Goal: Task Accomplishment & Management: Manage account settings

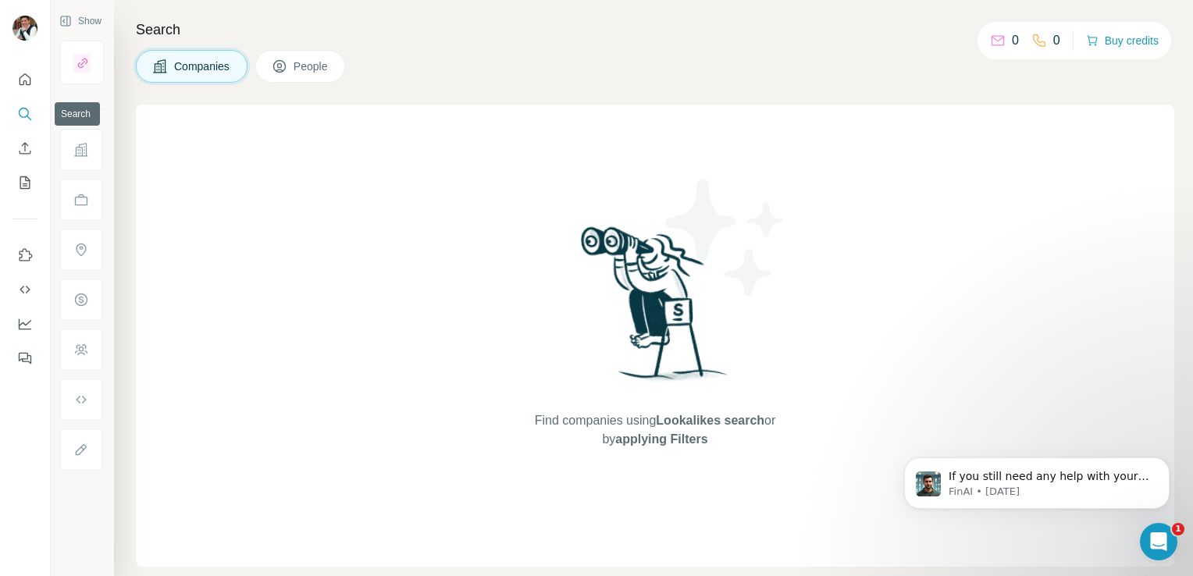
click at [21, 112] on icon "Search" at bounding box center [25, 114] width 16 height 16
click at [990, 45] on icon at bounding box center [998, 41] width 16 height 16
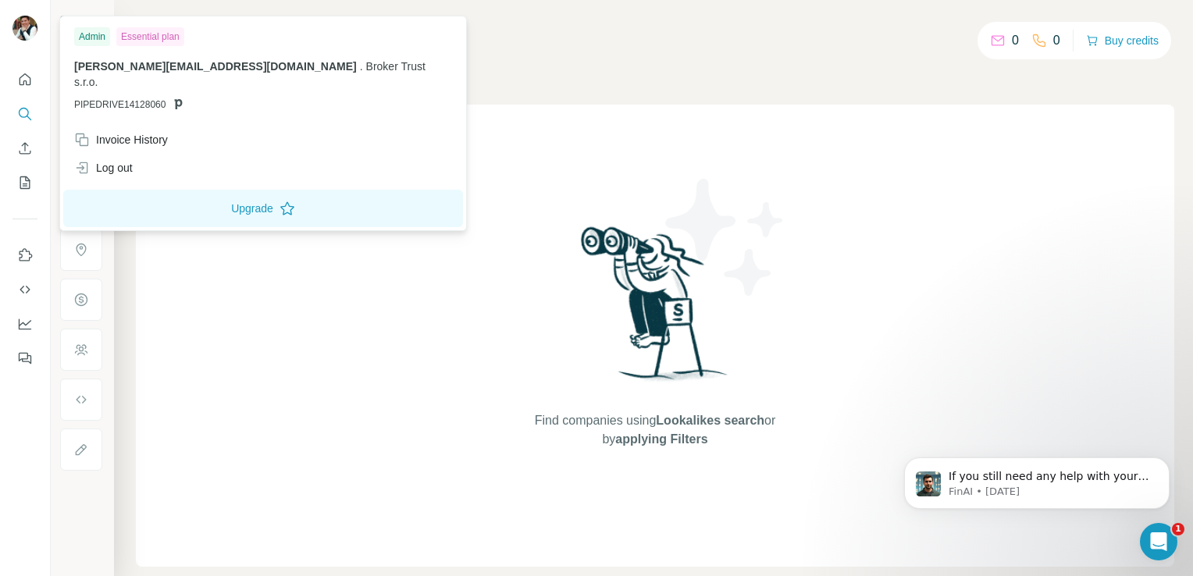
click at [21, 21] on img at bounding box center [24, 28] width 25 height 25
click at [27, 78] on icon "Quick start" at bounding box center [25, 80] width 16 height 16
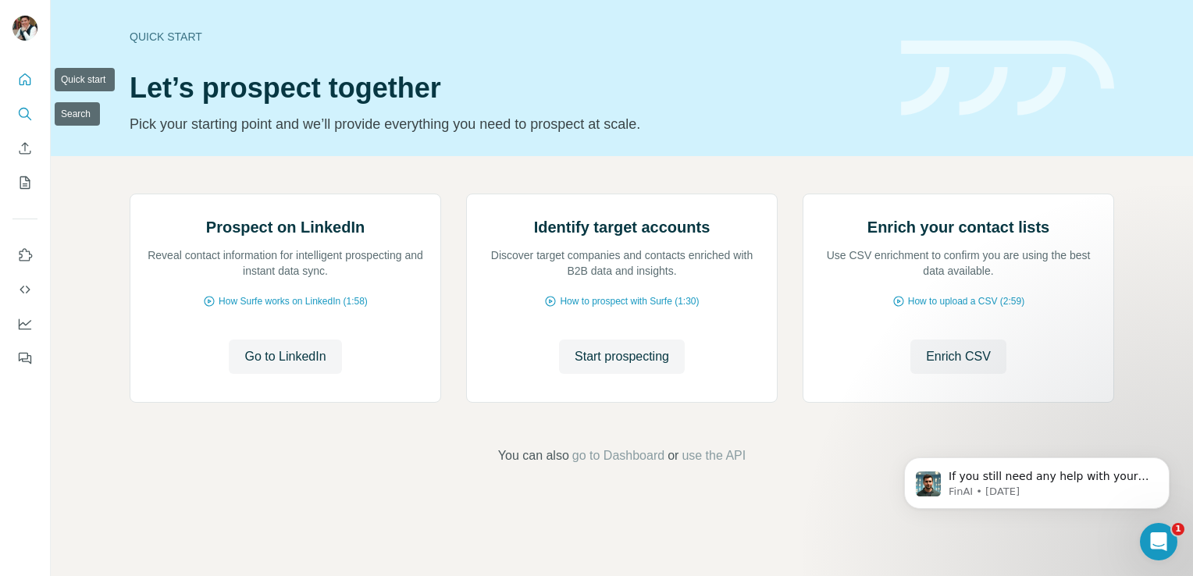
click at [31, 112] on icon "Search" at bounding box center [25, 114] width 16 height 16
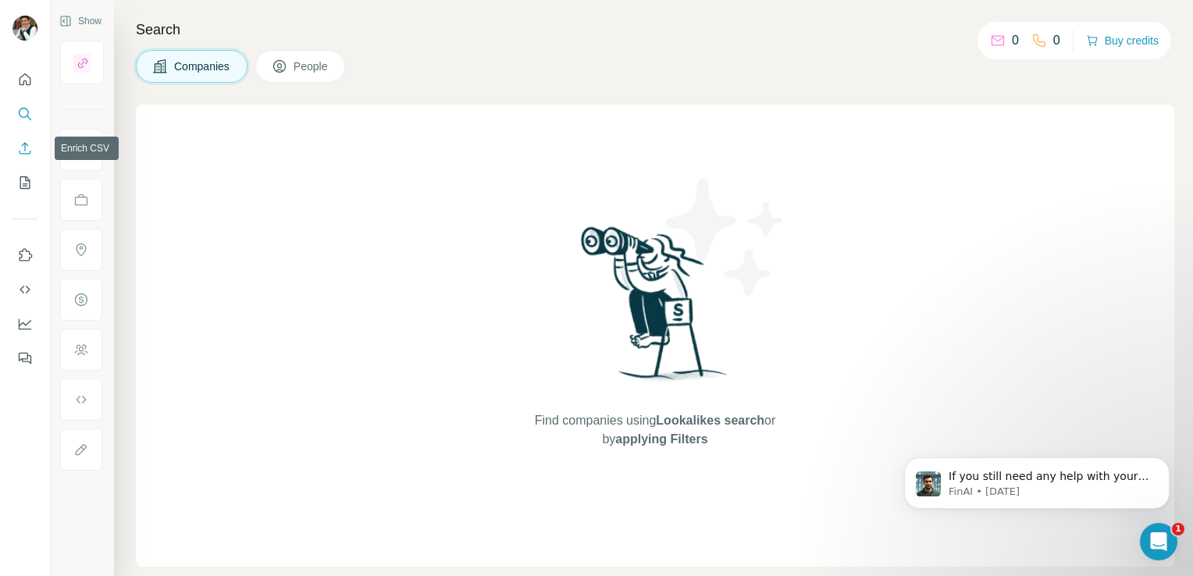
click at [27, 148] on icon "Enrich CSV" at bounding box center [25, 149] width 16 height 16
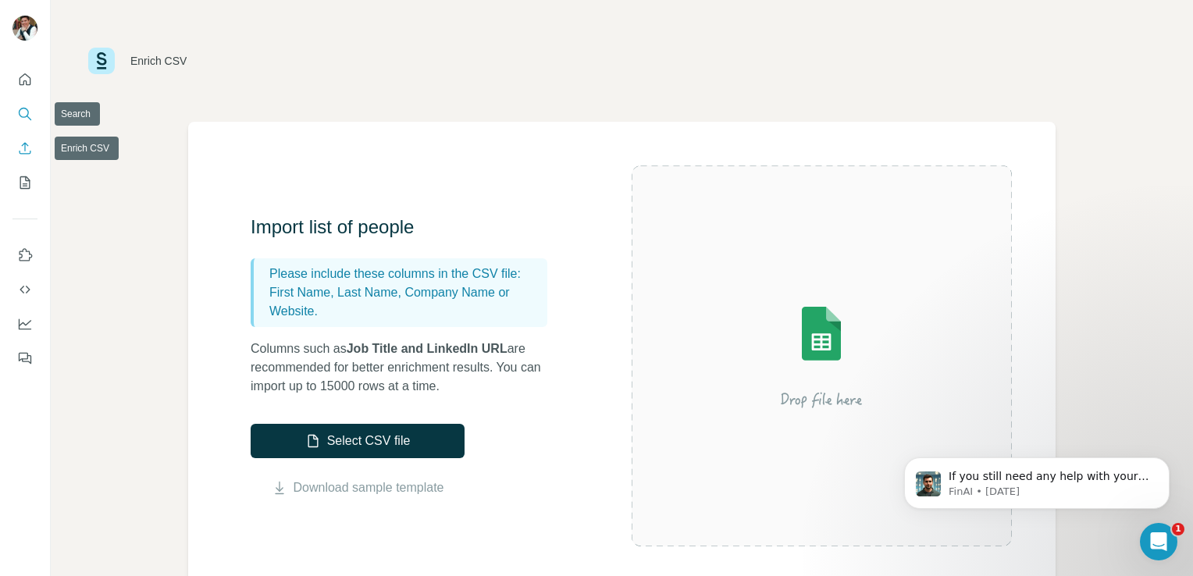
click at [20, 117] on icon "Search" at bounding box center [25, 114] width 16 height 16
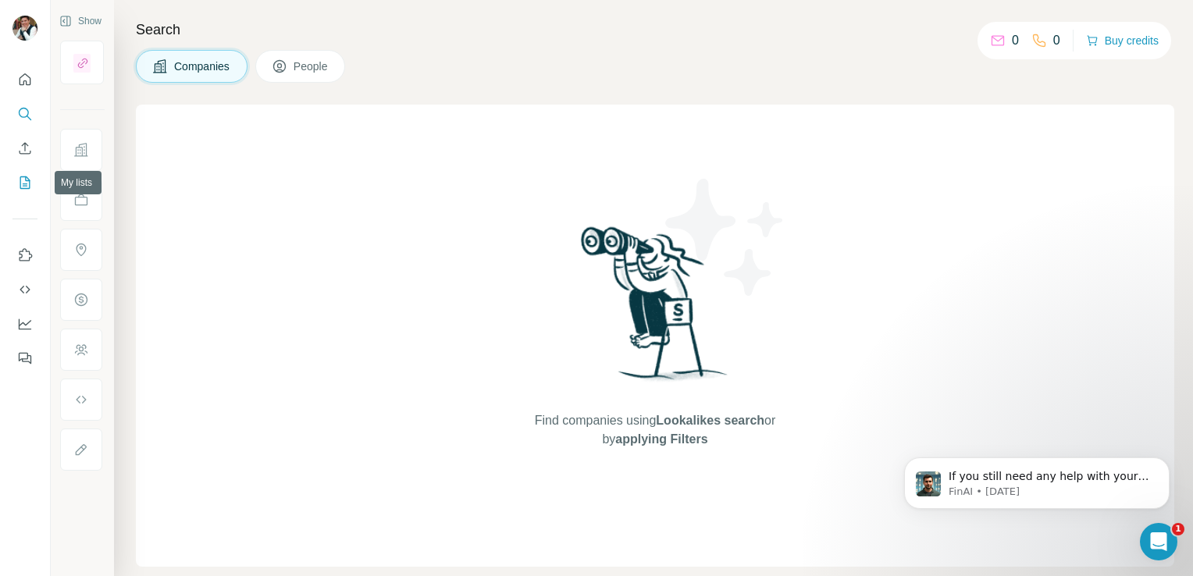
click at [27, 179] on icon "My lists" at bounding box center [25, 183] width 16 height 16
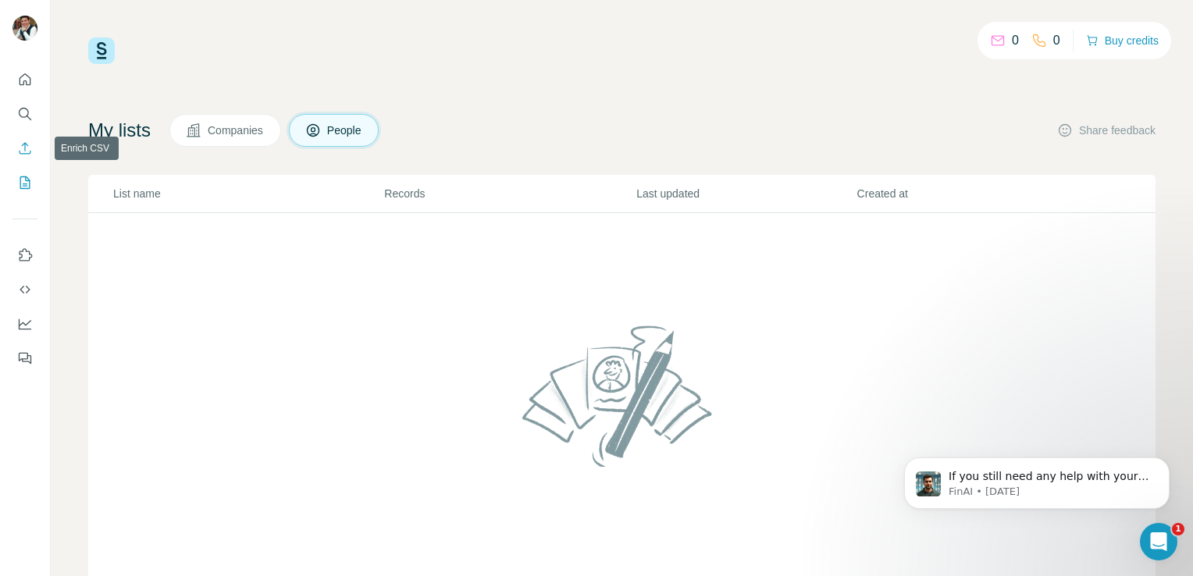
click at [23, 145] on icon "Enrich CSV" at bounding box center [25, 149] width 16 height 16
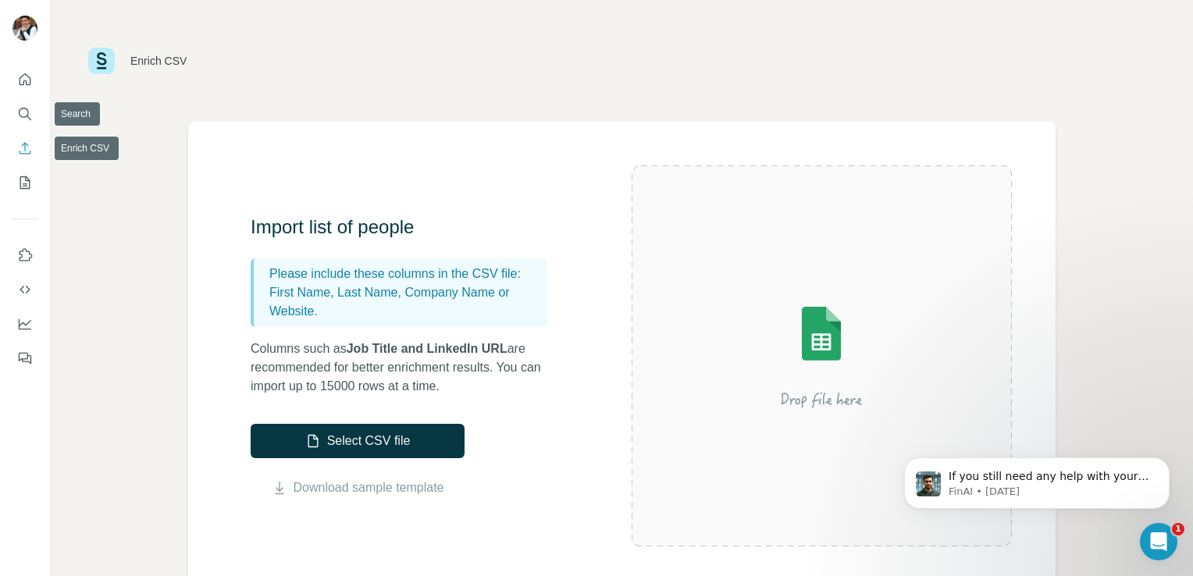
click at [22, 93] on button "Quick start" at bounding box center [24, 80] width 25 height 28
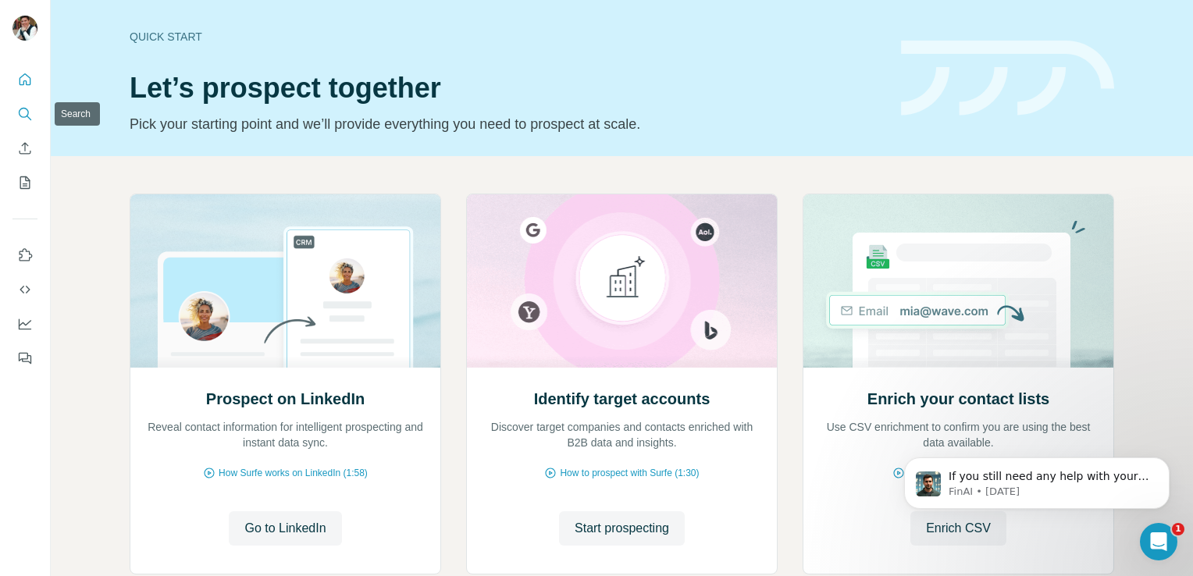
click at [25, 109] on icon "Search" at bounding box center [25, 114] width 16 height 16
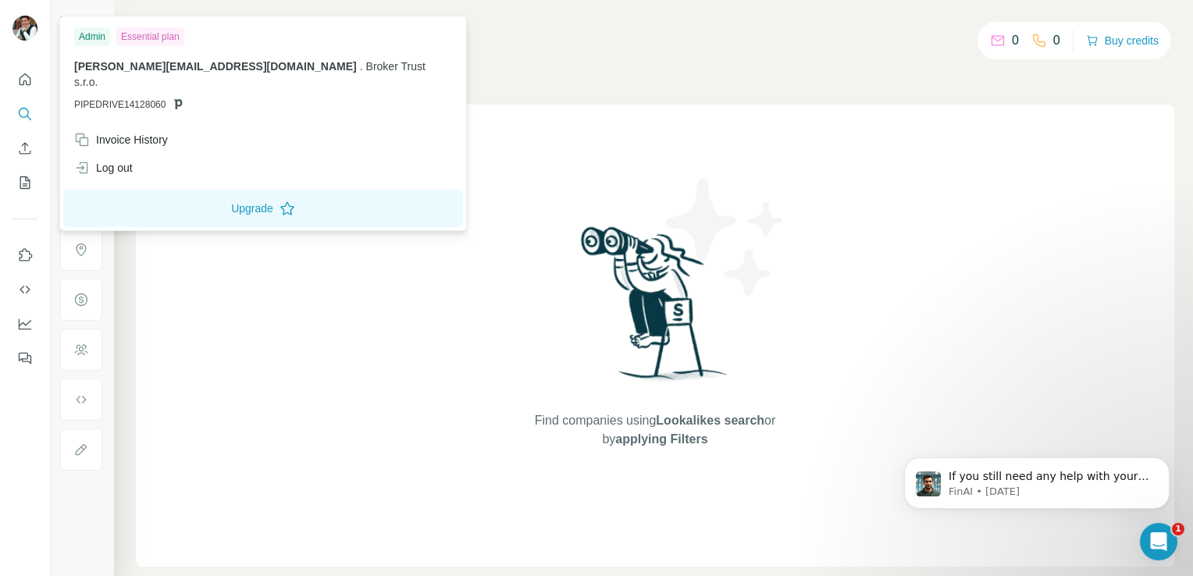
click at [22, 8] on div at bounding box center [27, 31] width 45 height 52
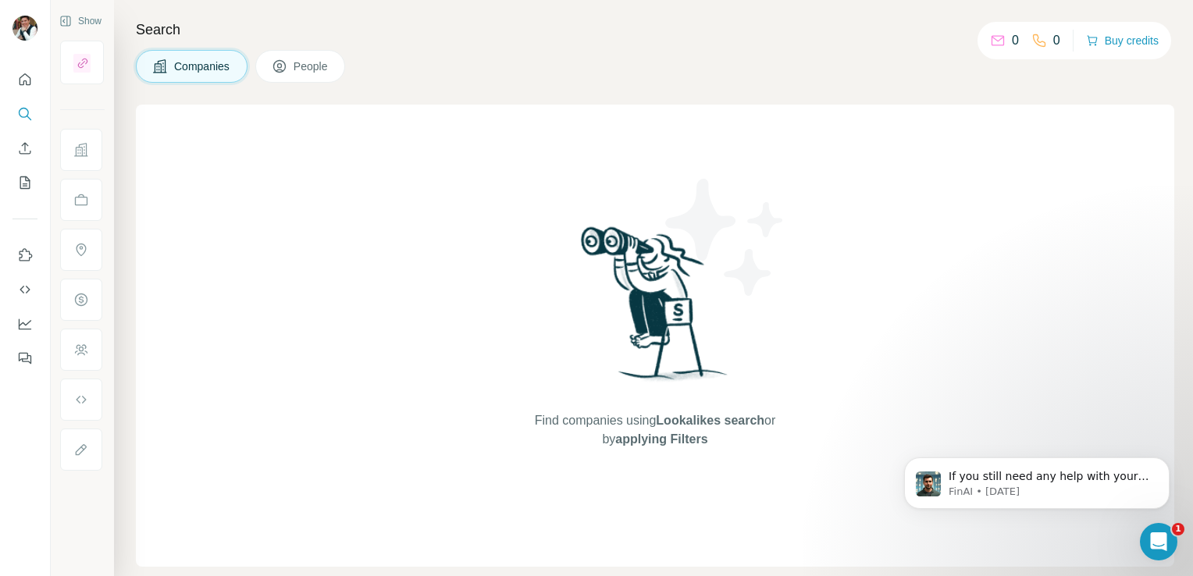
click at [22, 25] on img at bounding box center [24, 28] width 25 height 25
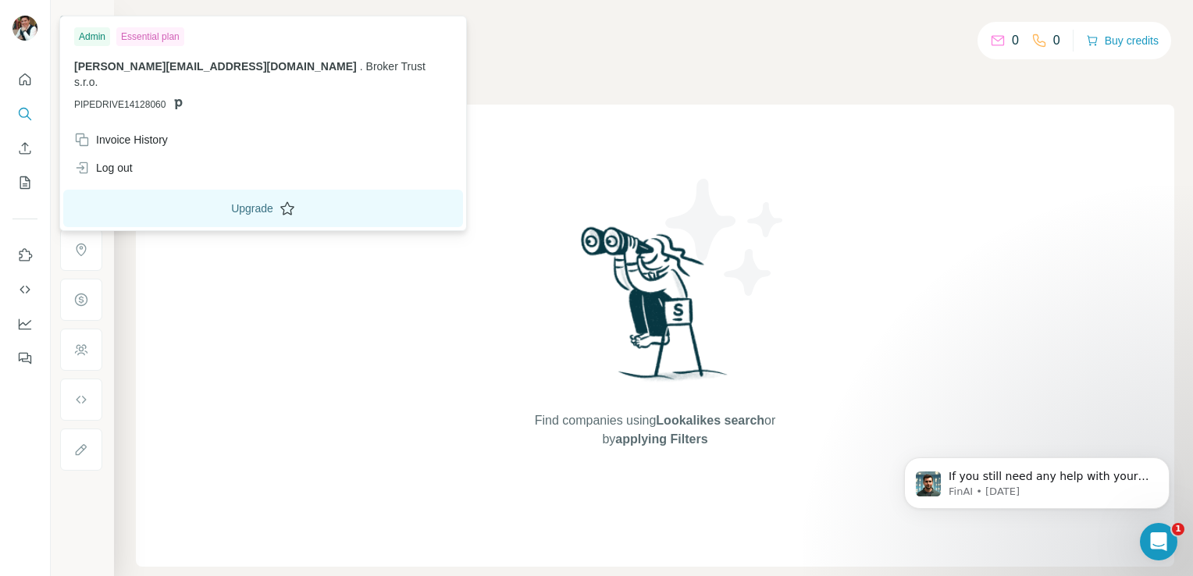
click at [179, 190] on button "Upgrade" at bounding box center [263, 208] width 400 height 37
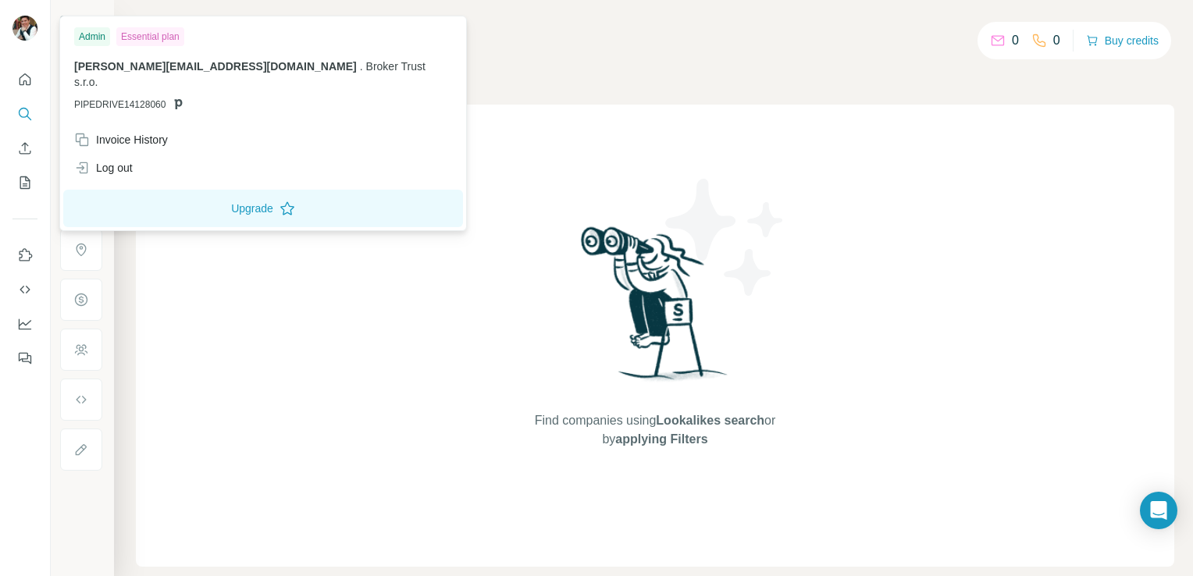
click at [12, 39] on div at bounding box center [24, 30] width 25 height 28
click at [162, 190] on button "Upgrade" at bounding box center [263, 208] width 400 height 37
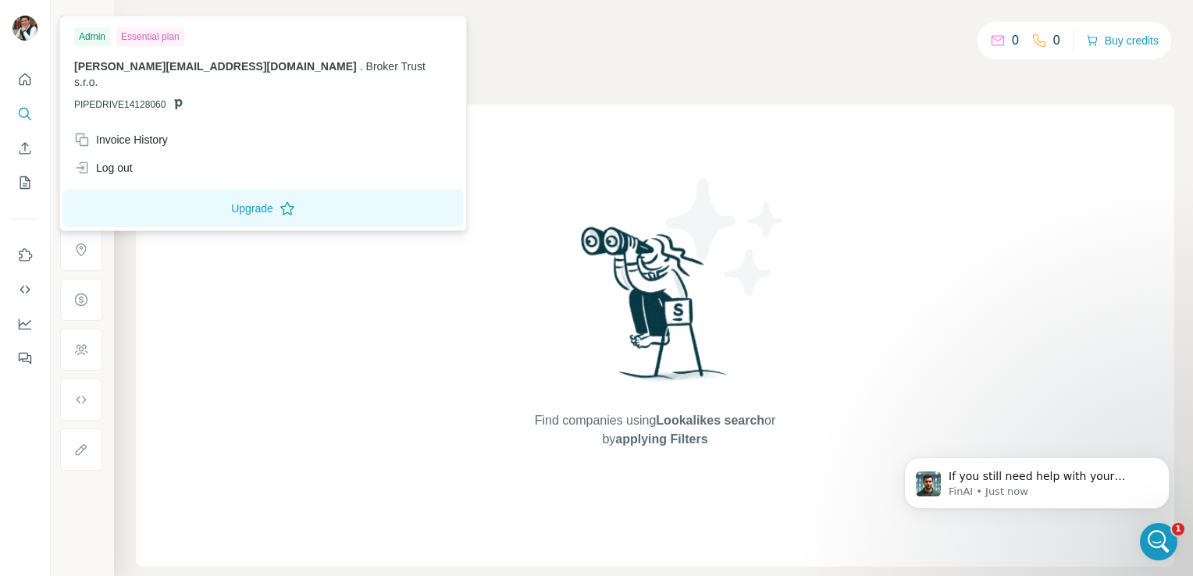
click at [23, 39] on img at bounding box center [24, 28] width 25 height 25
click at [27, 76] on icon "Quick start" at bounding box center [26, 79] width 12 height 12
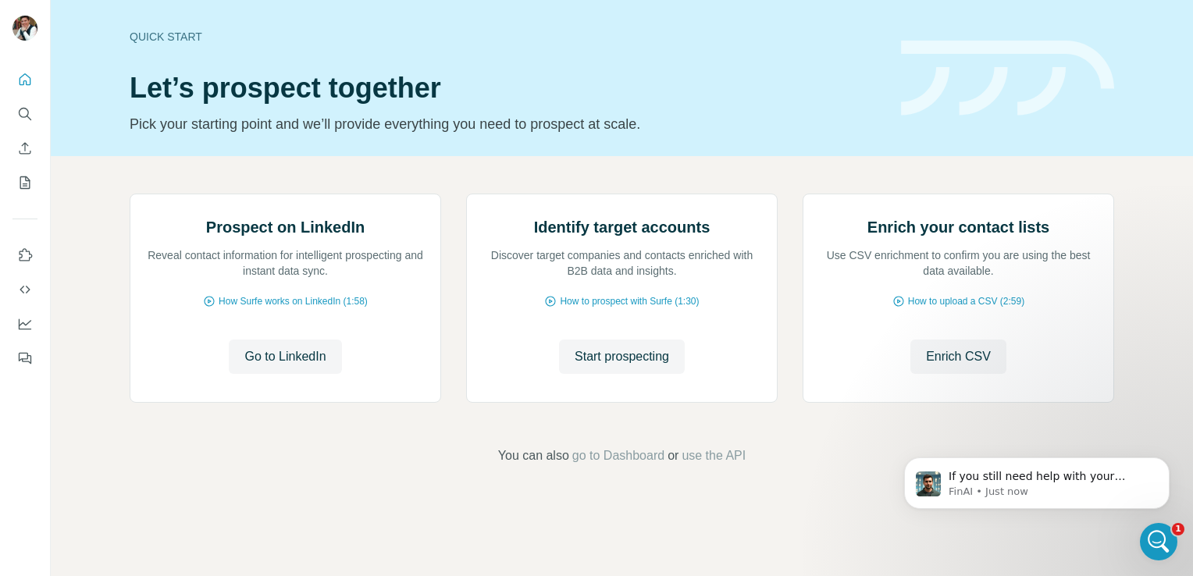
click at [24, 98] on nav at bounding box center [24, 131] width 25 height 131
click at [26, 110] on icon "Search" at bounding box center [25, 114] width 16 height 16
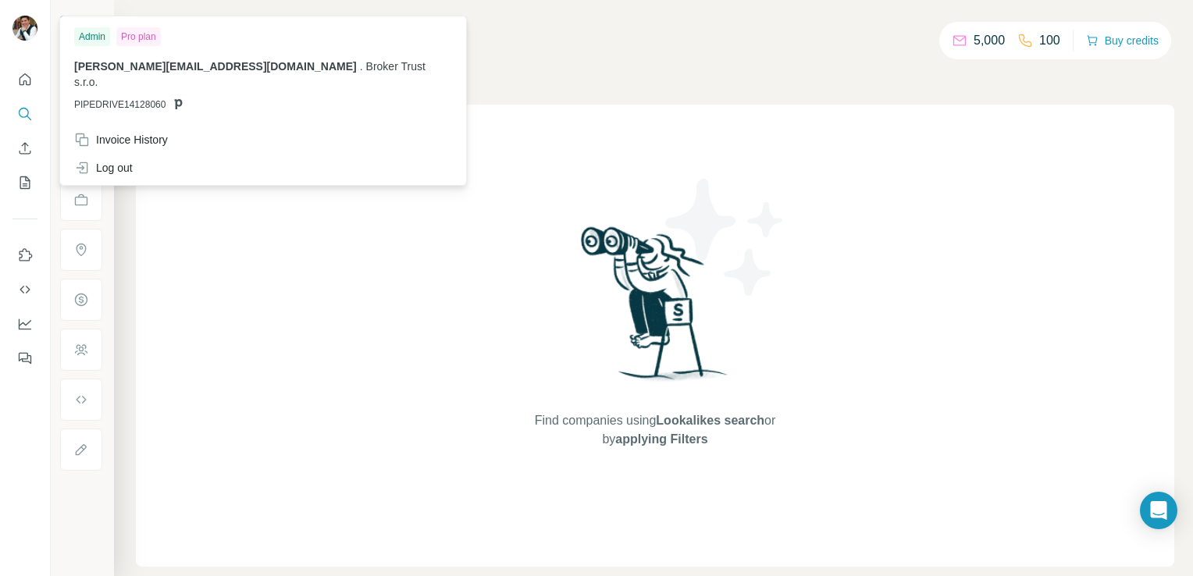
click at [29, 30] on img at bounding box center [24, 28] width 25 height 25
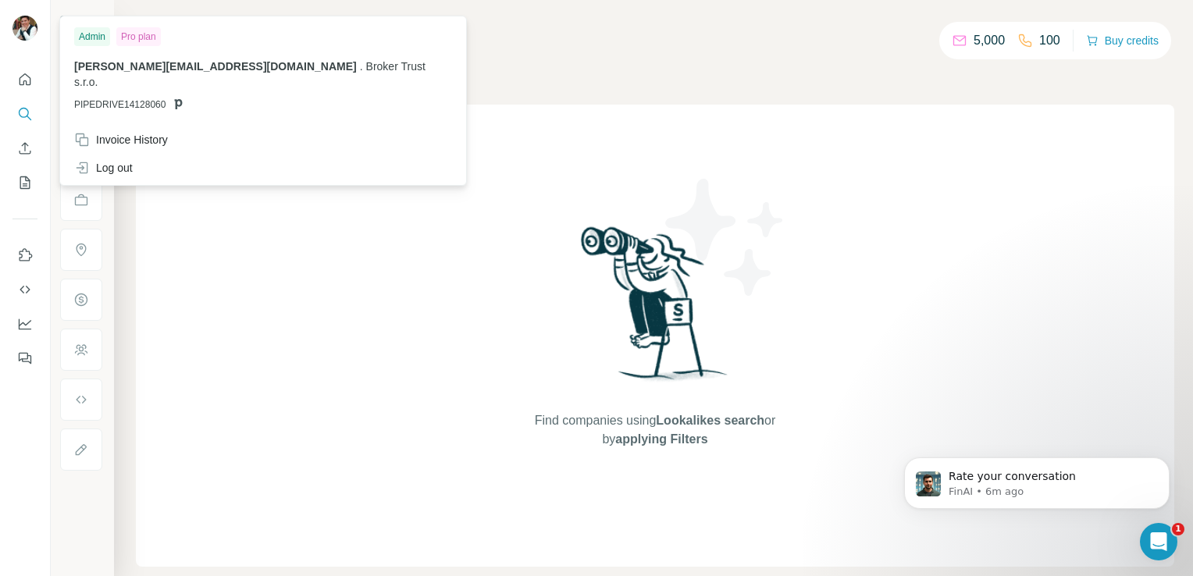
click at [195, 98] on p "PIPEDRIVE14128060" at bounding box center [263, 105] width 378 height 14
click at [23, 26] on img at bounding box center [24, 28] width 25 height 25
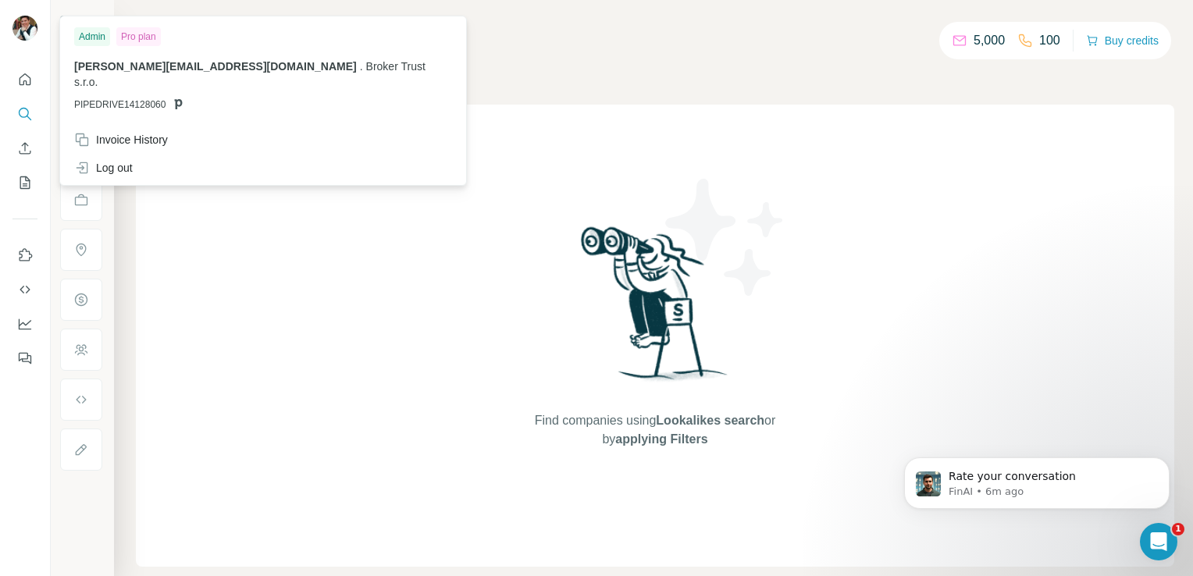
click at [23, 26] on img at bounding box center [24, 28] width 25 height 25
drag, startPoint x: 23, startPoint y: 26, endPoint x: 6, endPoint y: 17, distance: 18.5
click at [6, 17] on div at bounding box center [27, 31] width 45 height 52
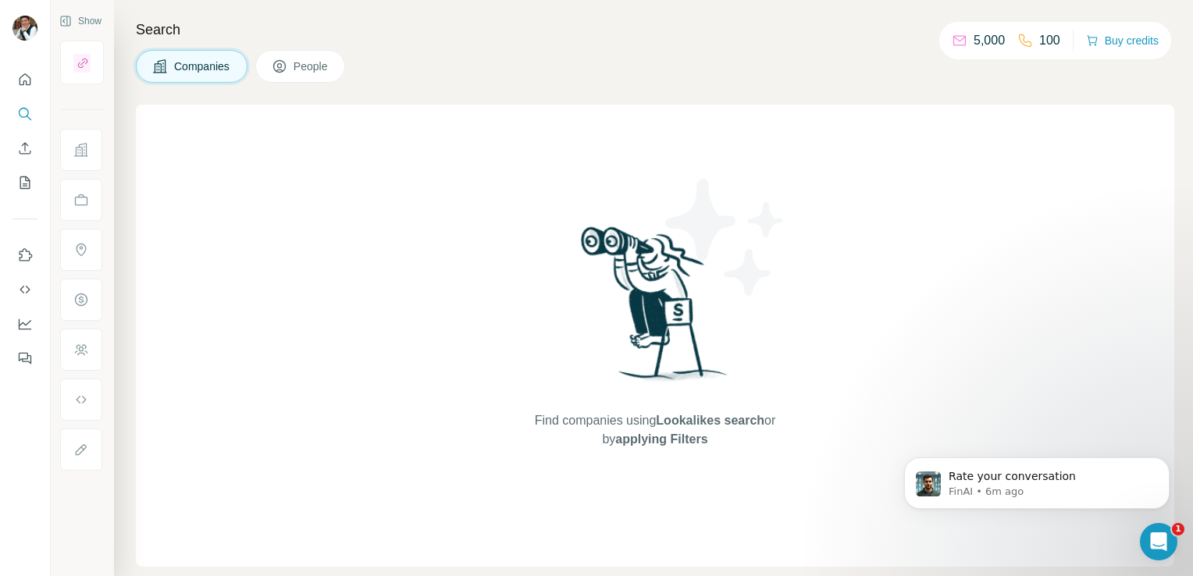
click at [21, 28] on img at bounding box center [24, 28] width 25 height 25
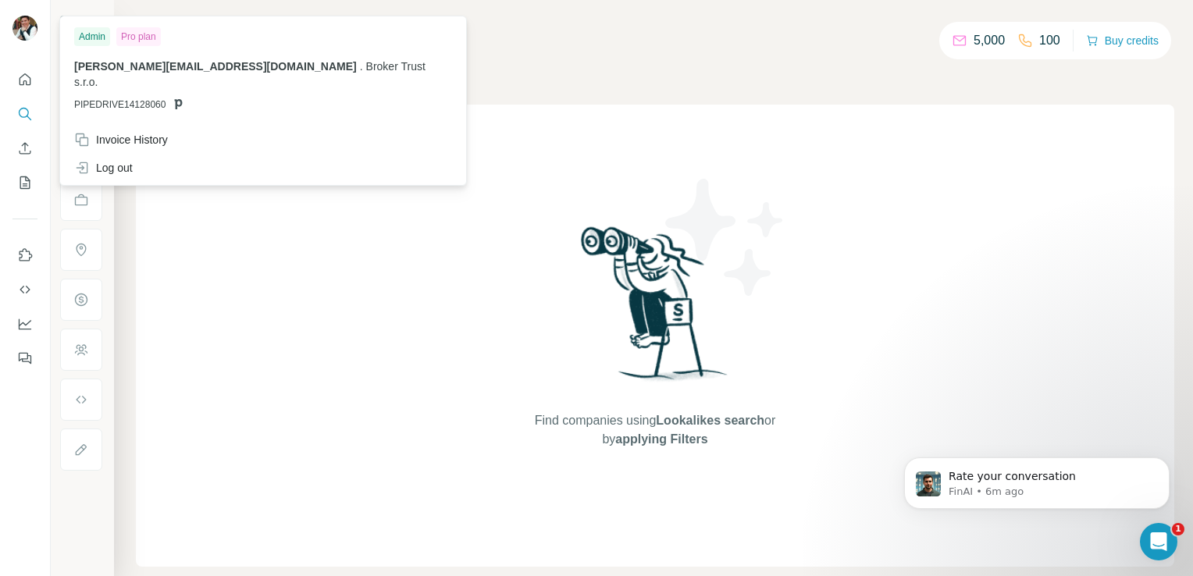
click at [974, 45] on p "5,000" at bounding box center [989, 40] width 31 height 19
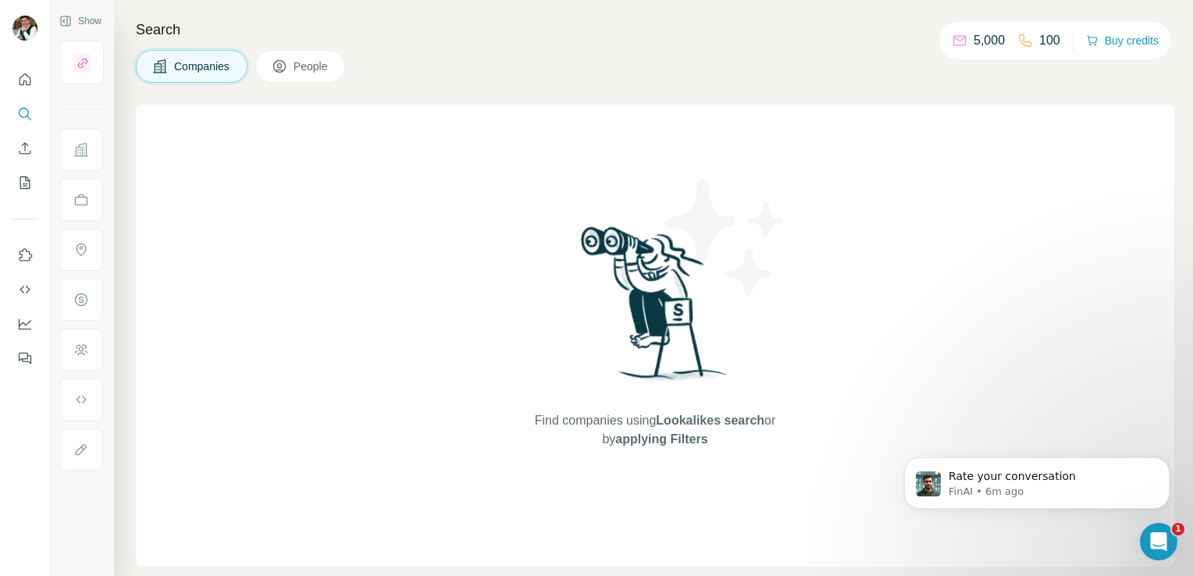
click at [952, 41] on icon at bounding box center [960, 41] width 16 height 16
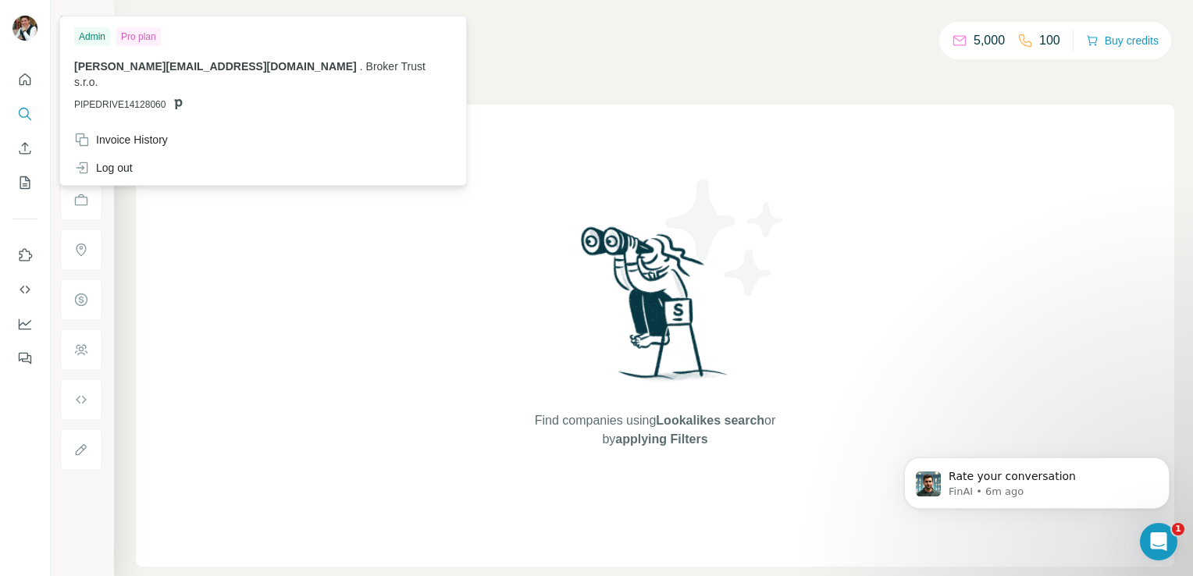
click at [32, 20] on img at bounding box center [24, 28] width 25 height 25
click at [176, 98] on icon at bounding box center [178, 104] width 12 height 12
click at [122, 80] on div "andreas.garcia@brokertrust.cz . Broker Trust s.r.o. PIPEDRIVE14128060" at bounding box center [263, 85] width 378 height 53
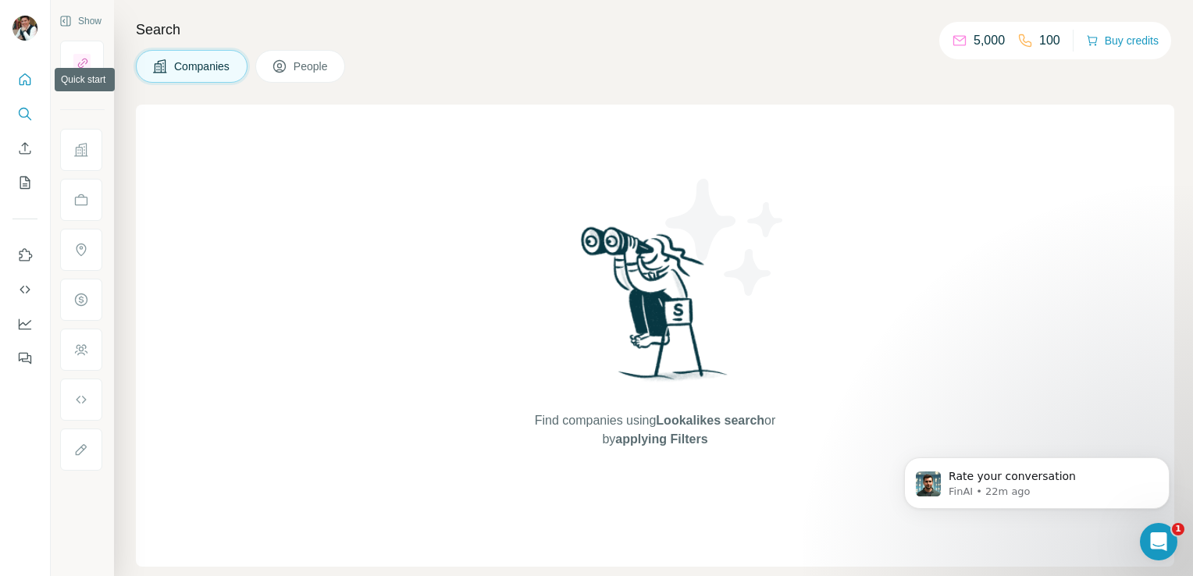
click at [22, 83] on icon "Quick start" at bounding box center [25, 80] width 16 height 16
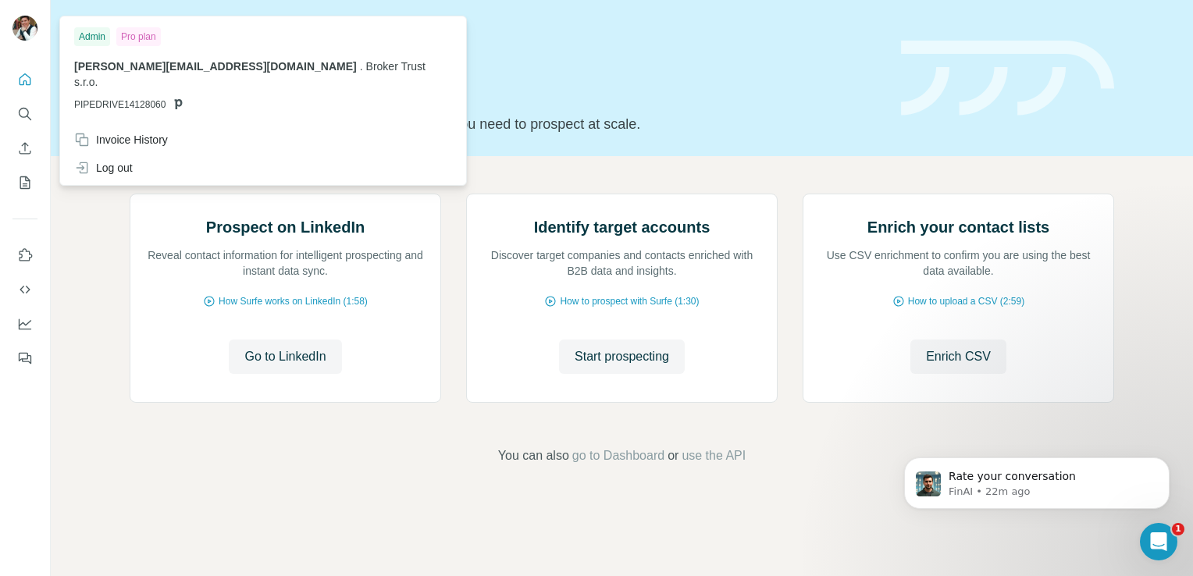
click at [32, 21] on img at bounding box center [24, 28] width 25 height 25
click at [153, 72] on span "[PERSON_NAME][EMAIL_ADDRESS][DOMAIN_NAME]" at bounding box center [215, 66] width 283 height 12
drag, startPoint x: 153, startPoint y: 72, endPoint x: 134, endPoint y: 33, distance: 43.3
click at [134, 33] on div "Pro plan" at bounding box center [138, 36] width 45 height 19
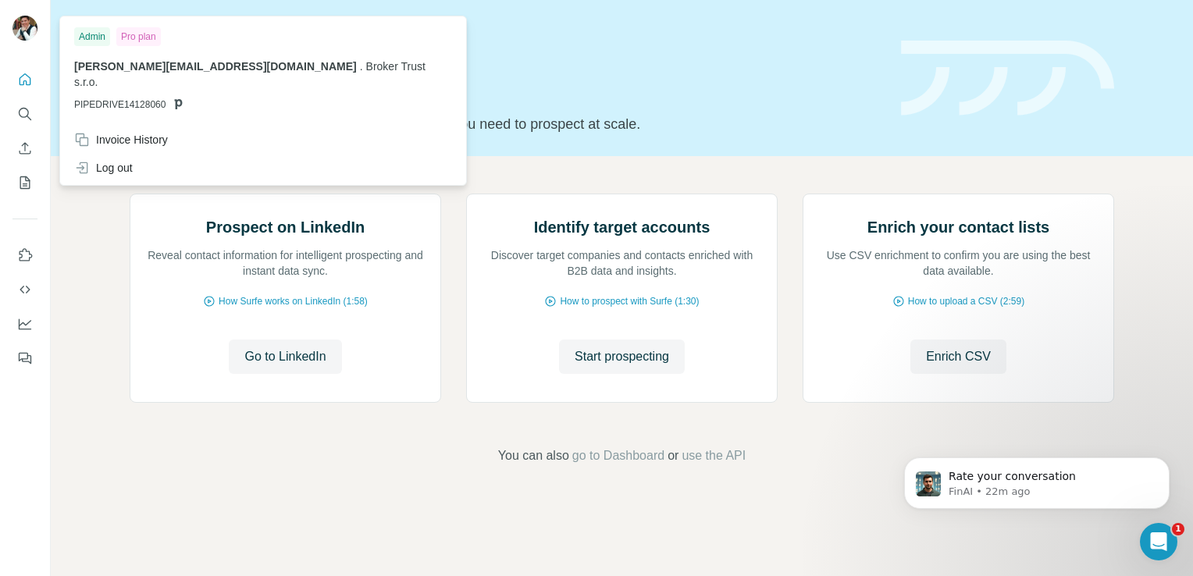
drag, startPoint x: 134, startPoint y: 33, endPoint x: 88, endPoint y: 36, distance: 46.2
click at [88, 36] on div "Admin" at bounding box center [92, 36] width 36 height 19
click at [117, 132] on div "Invoice History" at bounding box center [121, 140] width 94 height 16
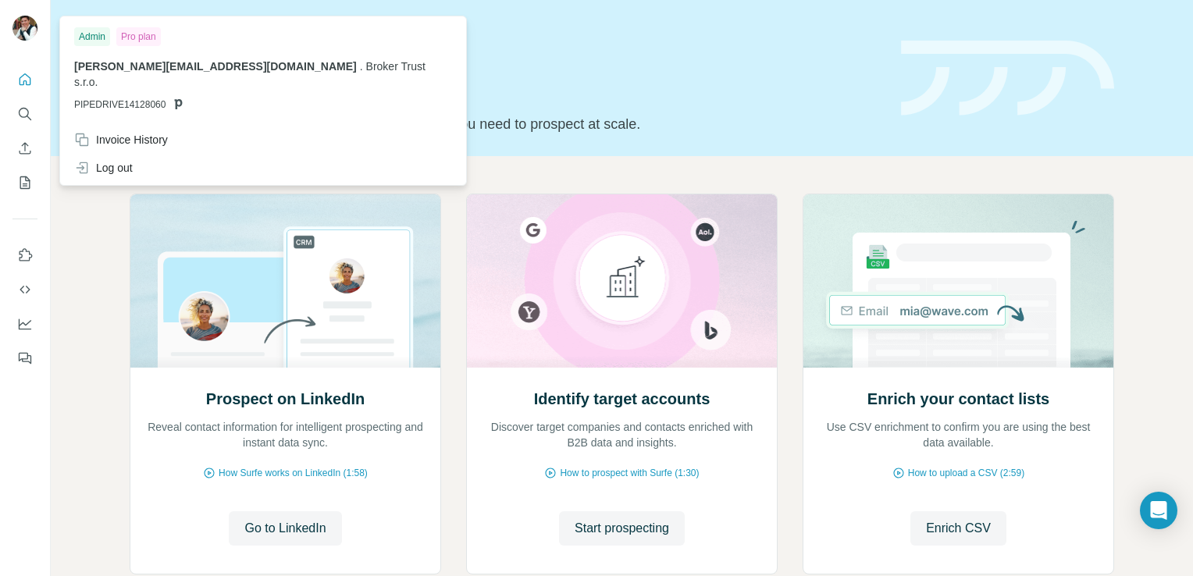
click at [25, 33] on img at bounding box center [24, 28] width 25 height 25
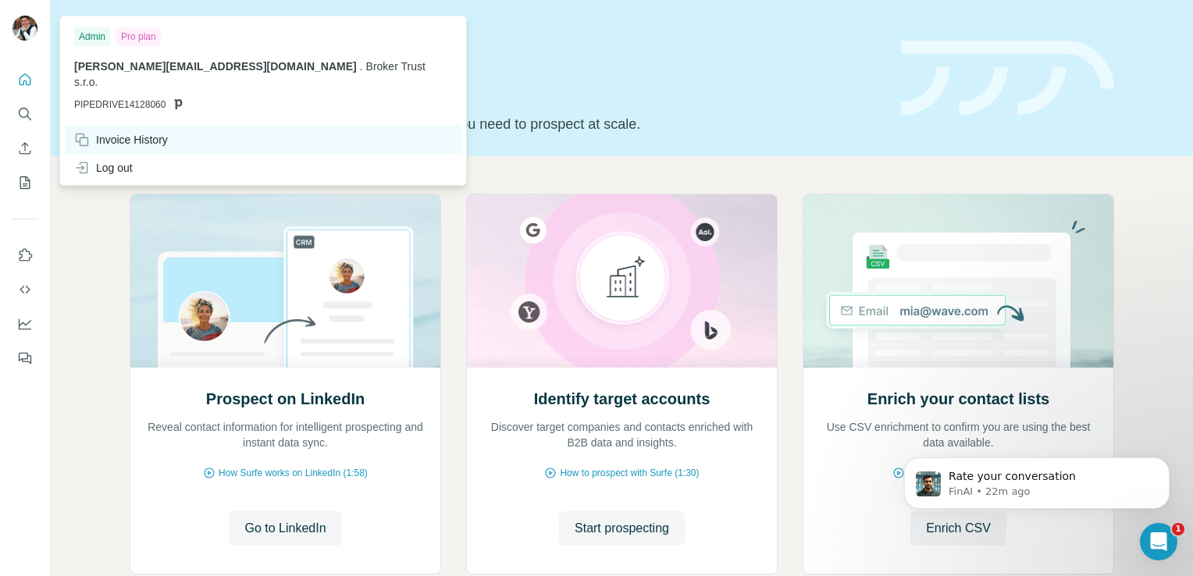
click at [125, 132] on div "Invoice History" at bounding box center [121, 140] width 94 height 16
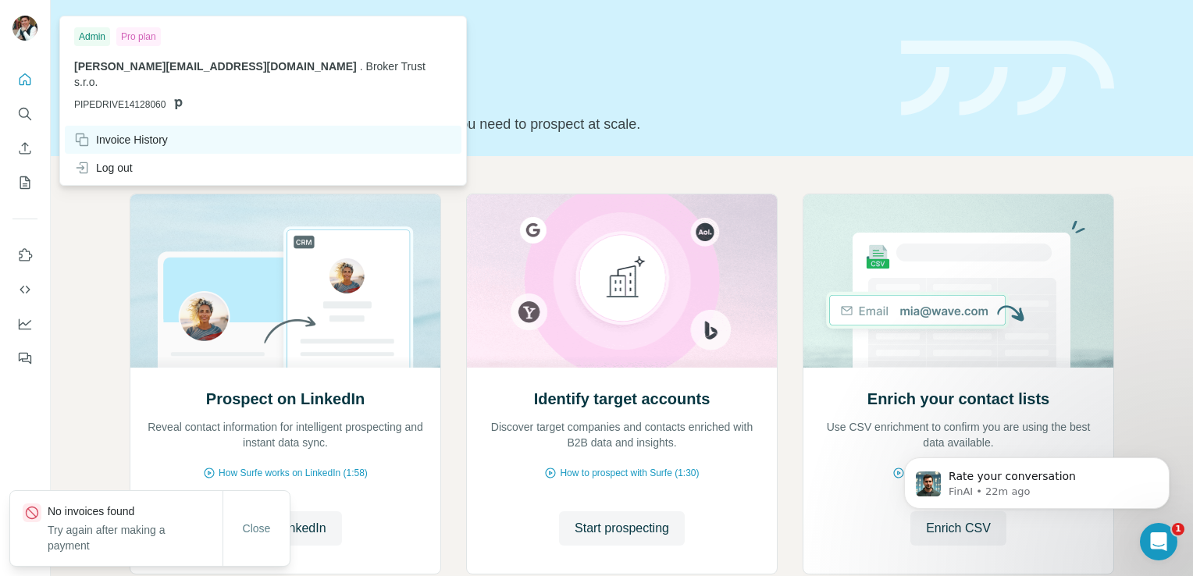
click at [125, 132] on div "Invoice History" at bounding box center [121, 140] width 94 height 16
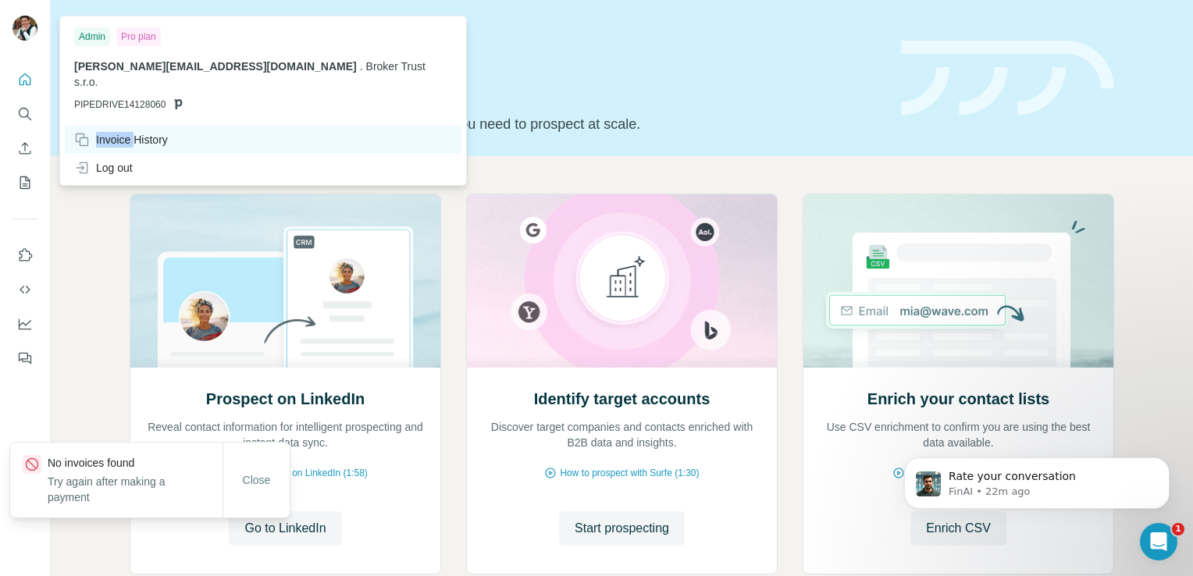
click at [125, 132] on div "Invoice History" at bounding box center [121, 140] width 94 height 16
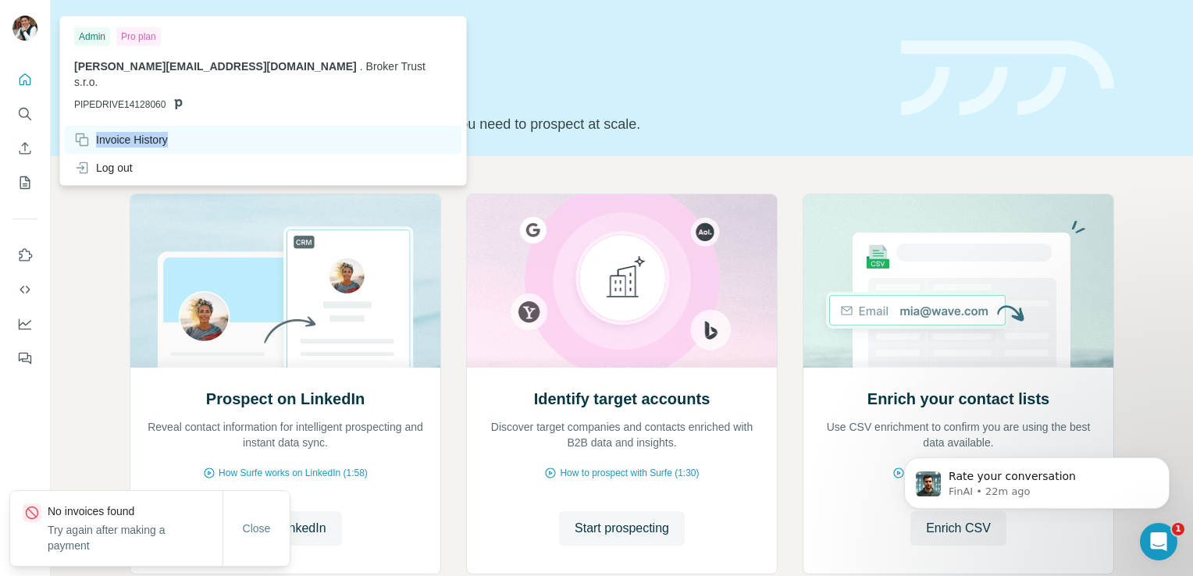
click at [125, 132] on div "Invoice History" at bounding box center [121, 140] width 94 height 16
click at [232, 536] on button "Close" at bounding box center [257, 529] width 50 height 28
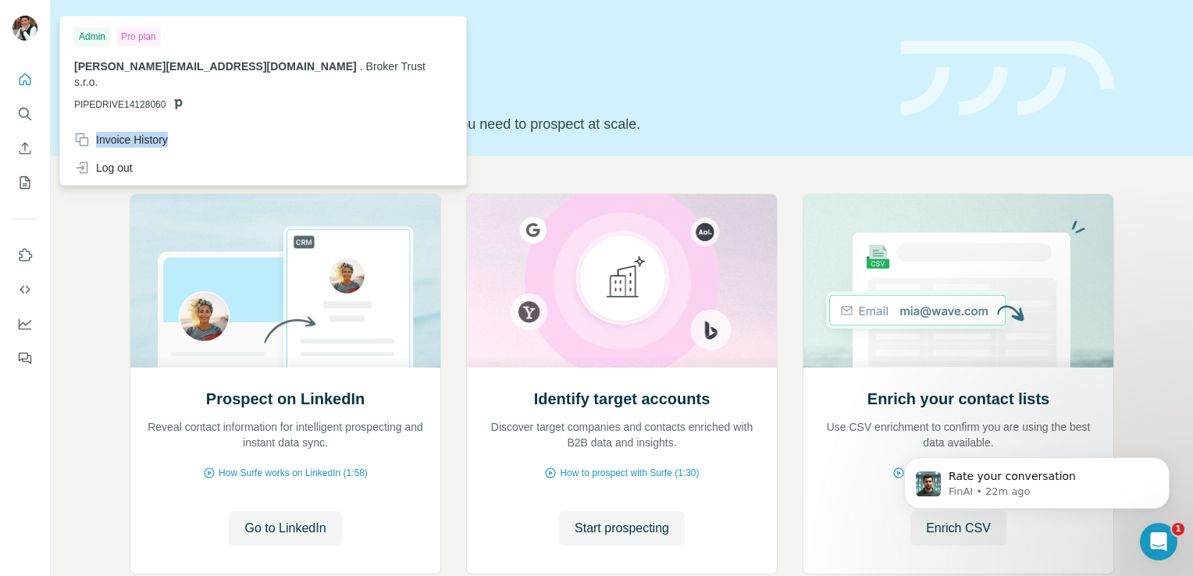
click at [30, 20] on img at bounding box center [24, 28] width 25 height 25
click at [28, 83] on icon "Quick start" at bounding box center [25, 80] width 16 height 16
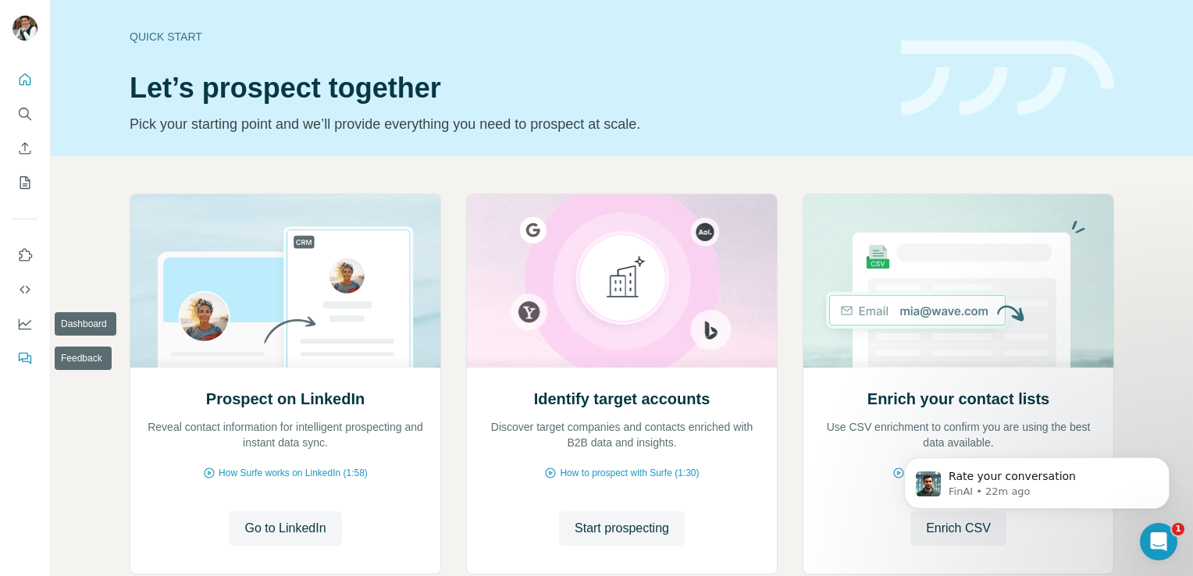
click at [33, 347] on button "Feedback" at bounding box center [24, 358] width 25 height 28
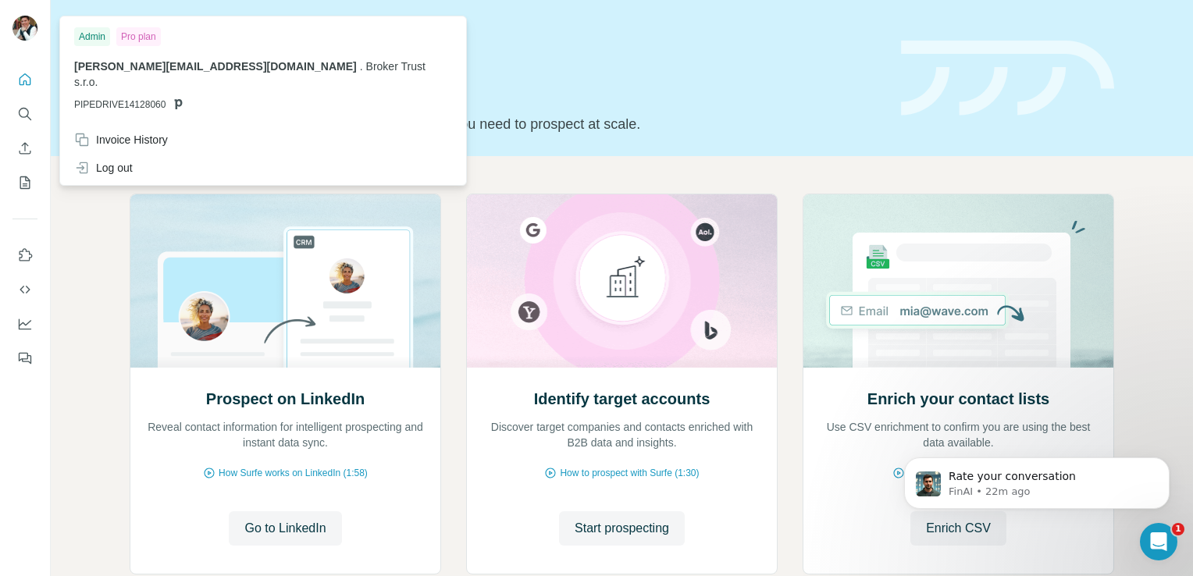
click at [24, 54] on div at bounding box center [27, 31] width 45 height 52
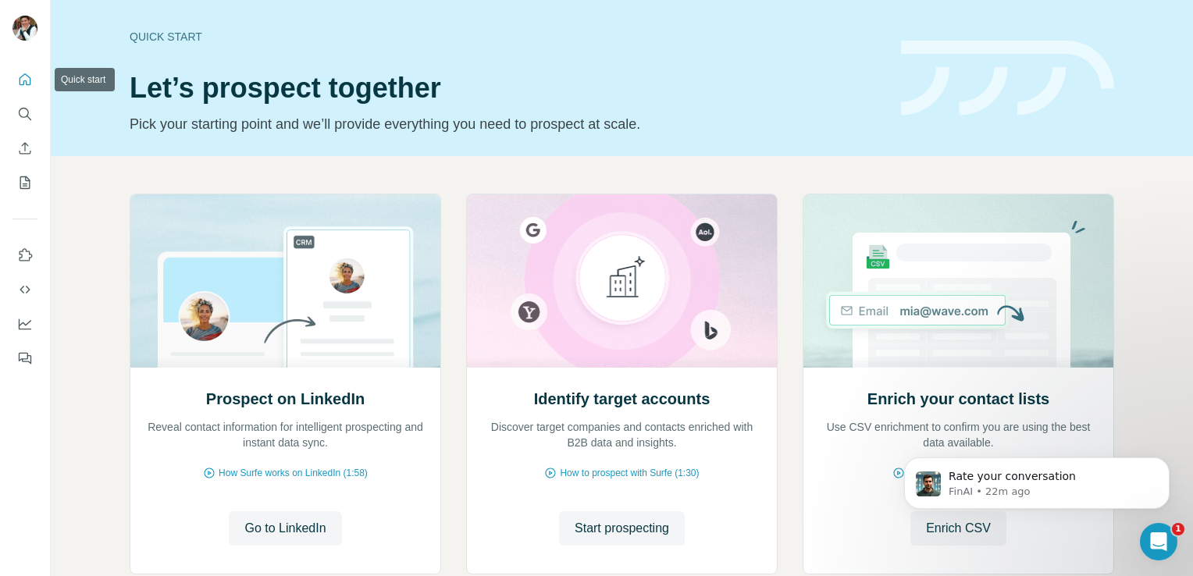
click at [26, 79] on icon "Quick start" at bounding box center [25, 80] width 16 height 16
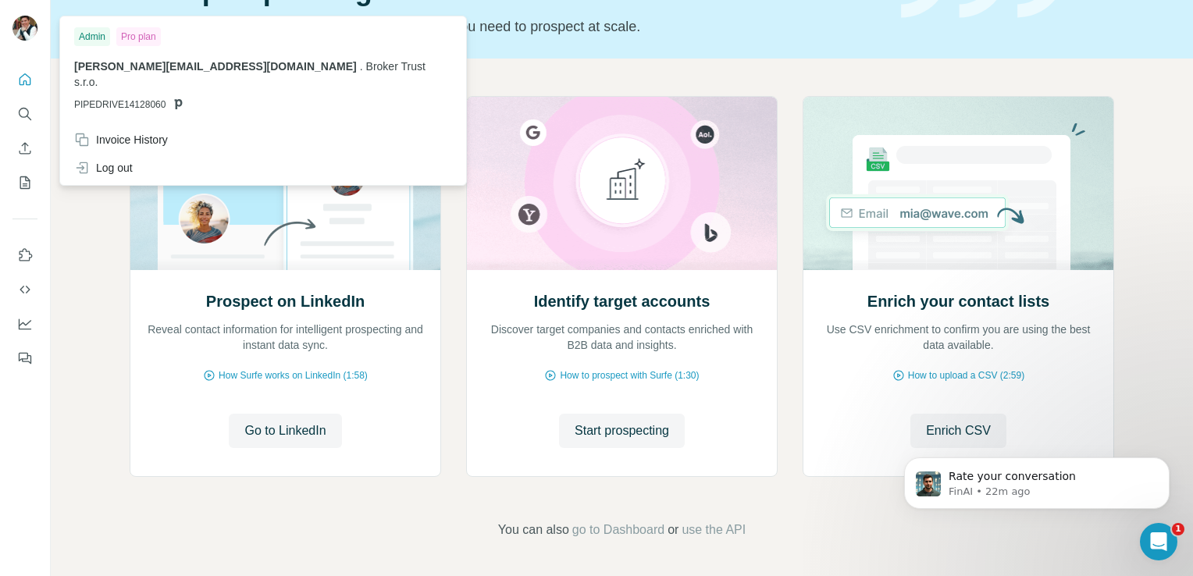
click at [17, 30] on img at bounding box center [24, 28] width 25 height 25
click at [103, 132] on div "Invoice History" at bounding box center [121, 140] width 94 height 16
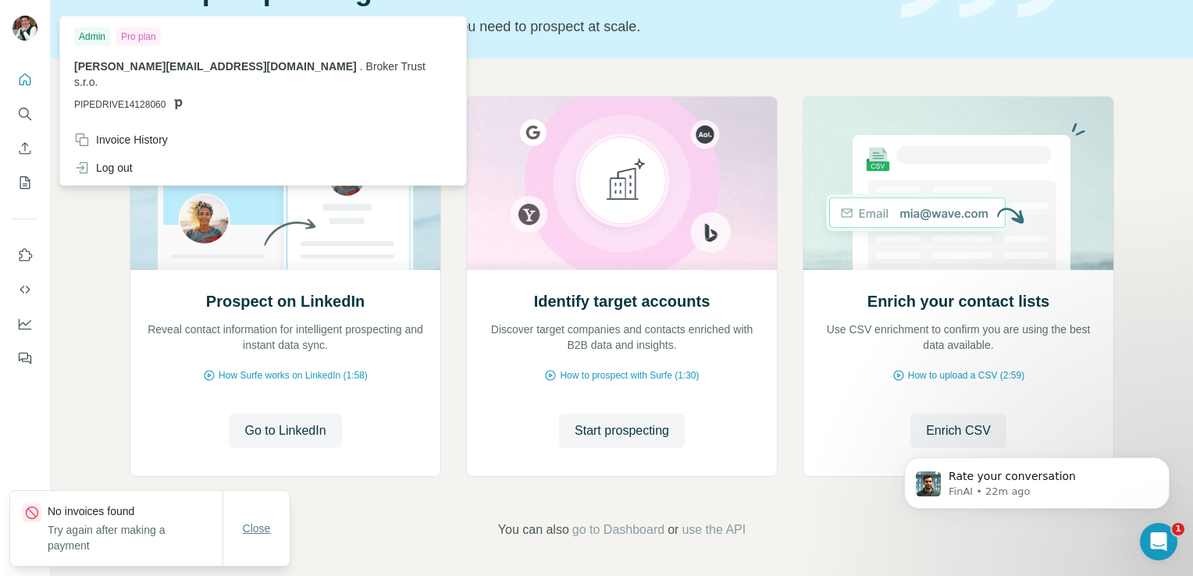
click at [276, 533] on button "Close" at bounding box center [257, 529] width 50 height 28
